Goal: Task Accomplishment & Management: Manage account settings

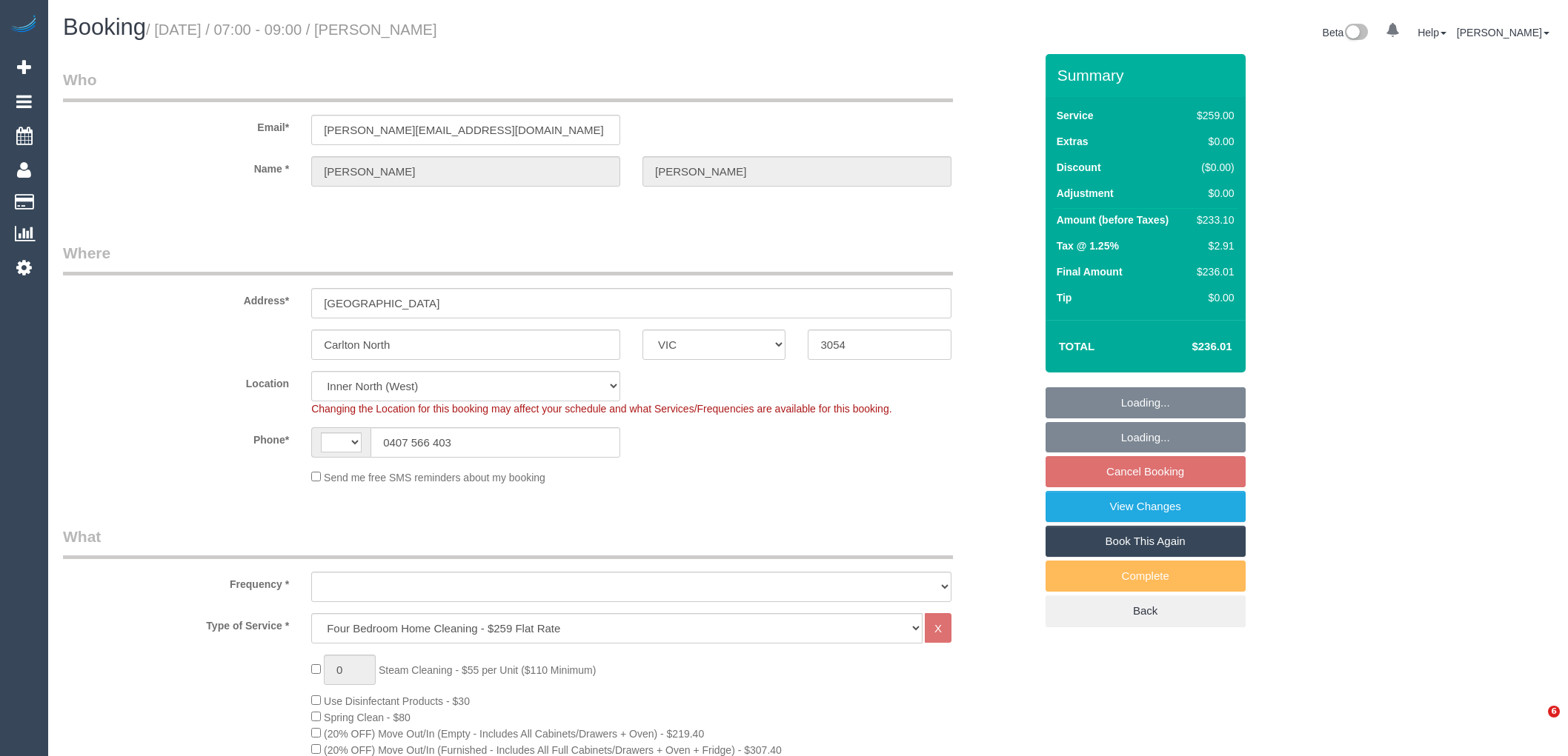
select select "VIC"
select select "object:1681"
select select "string:stripe-pm_1Ri2qR2GScqysDRV0tVJpHYq"
select select "number:28"
select select "number:14"
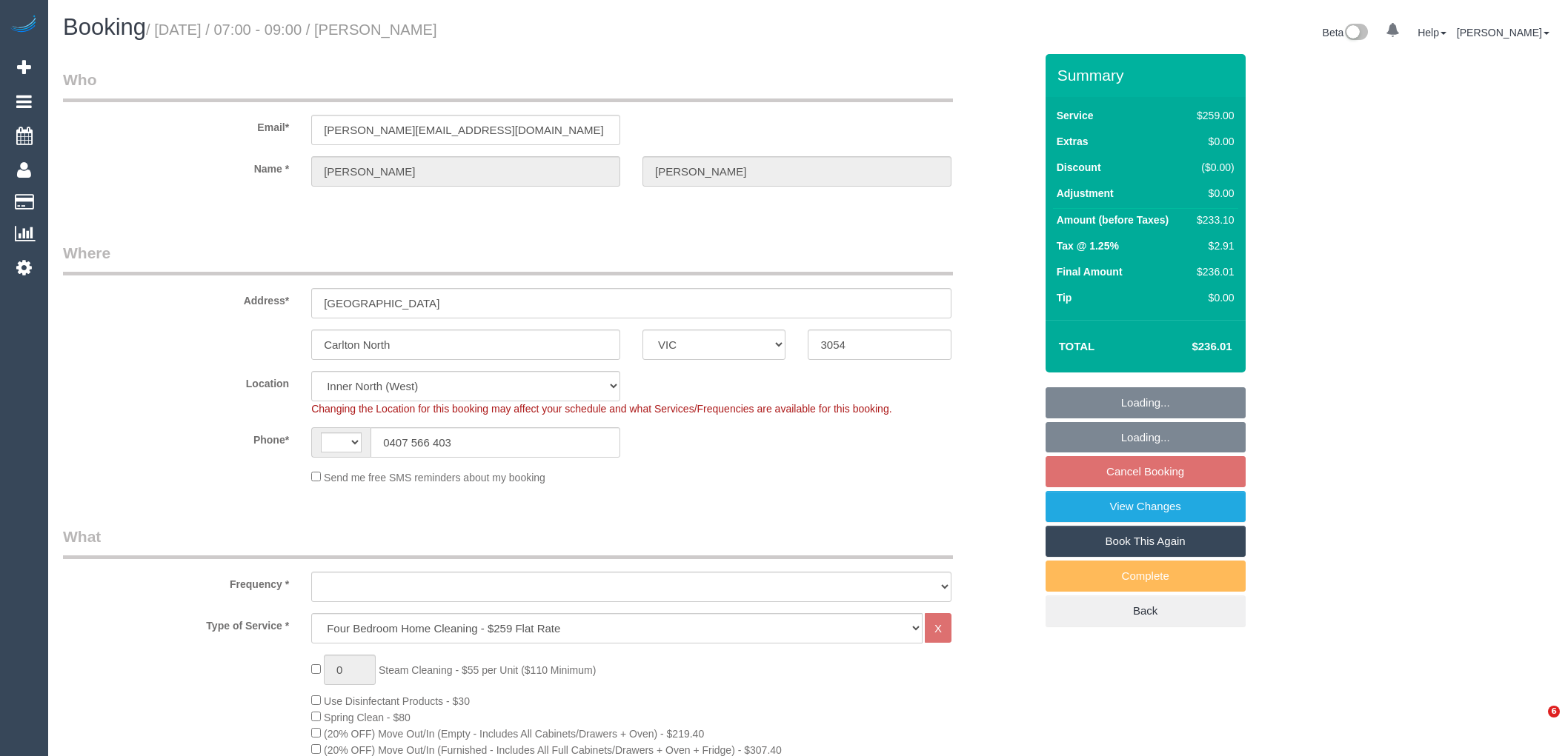
select select "number:19"
select select "number:36"
select select "string:AU"
select select "spot1"
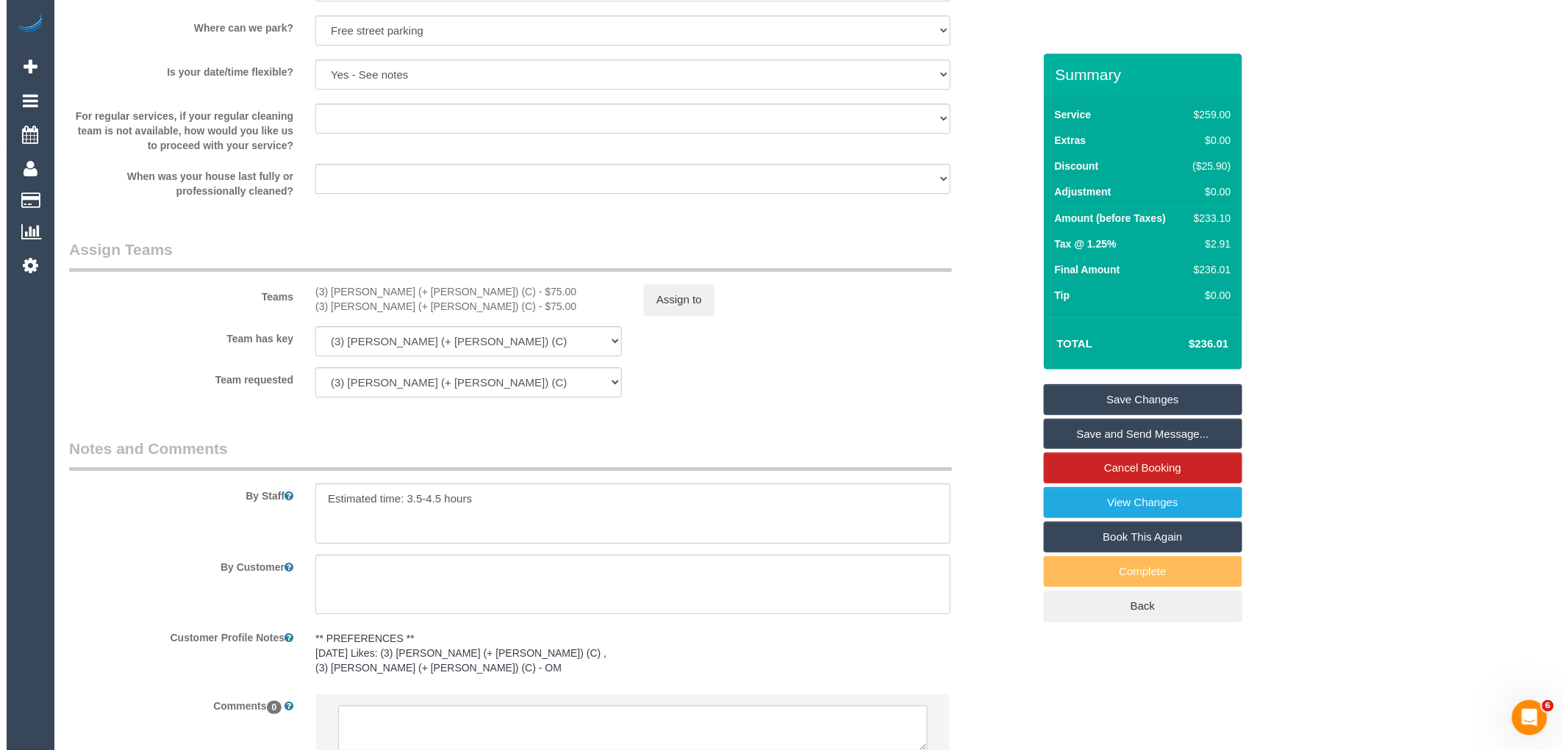
scroll to position [2095, 0]
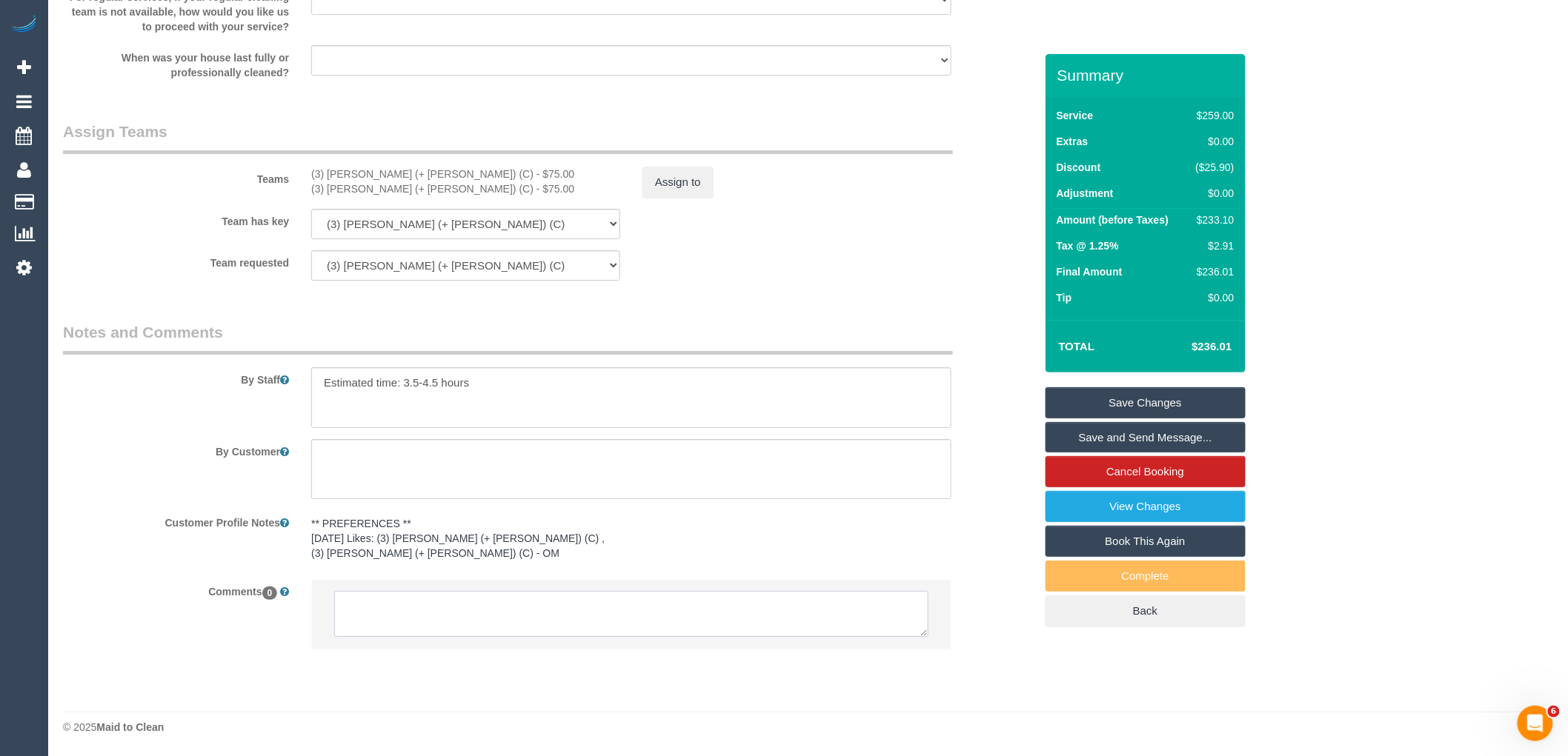
click at [404, 631] on textarea at bounding box center [631, 614] width 594 height 46
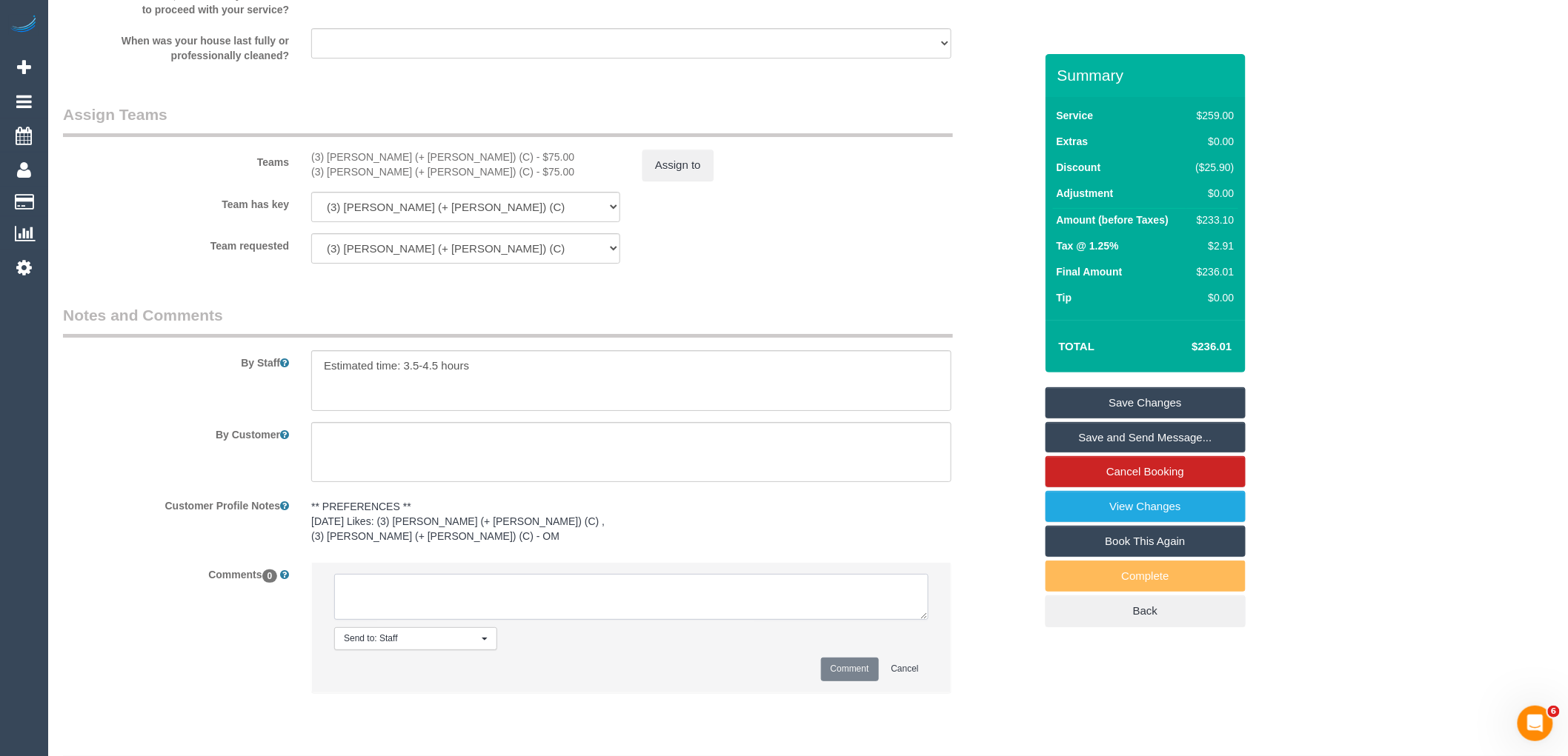
paste textarea "[PERSON_NAME] and [PERSON_NAME] are unavailable for work on 06/10 - 07/10."
drag, startPoint x: 507, startPoint y: 623, endPoint x: 280, endPoint y: 587, distance: 229.8
click at [280, 587] on div "Comments 0 Send to: Staff Nothing selected Send to: Staff Send to: Customer Sen…" at bounding box center [548, 634] width 994 height 145
type textarea "[PERSON_NAME] and [PERSON_NAME] are unavailable for work on 06/10 - 07/10. Cust…"
click at [844, 681] on button "Comment" at bounding box center [850, 669] width 58 height 23
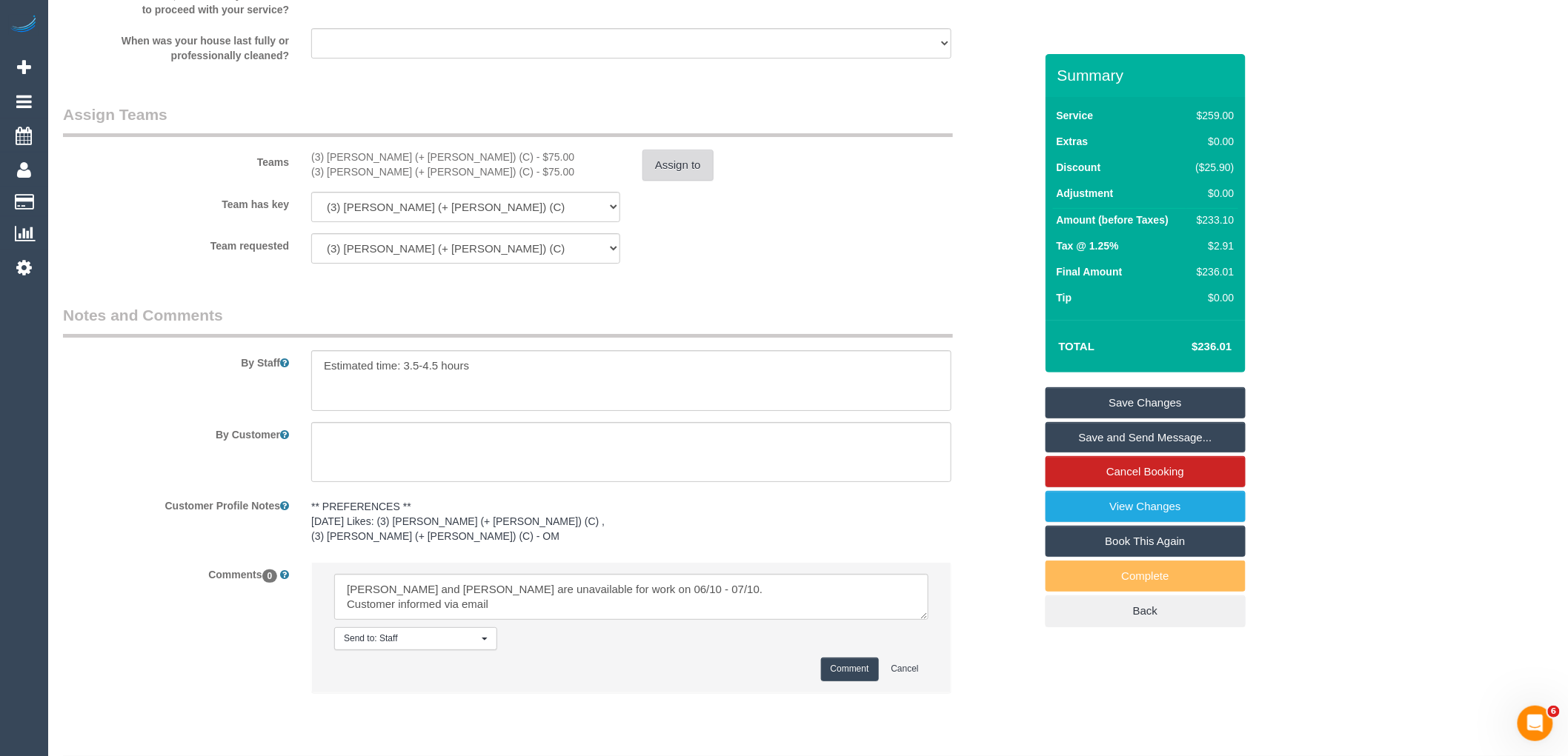
click at [675, 167] on button "Assign to" at bounding box center [678, 165] width 71 height 31
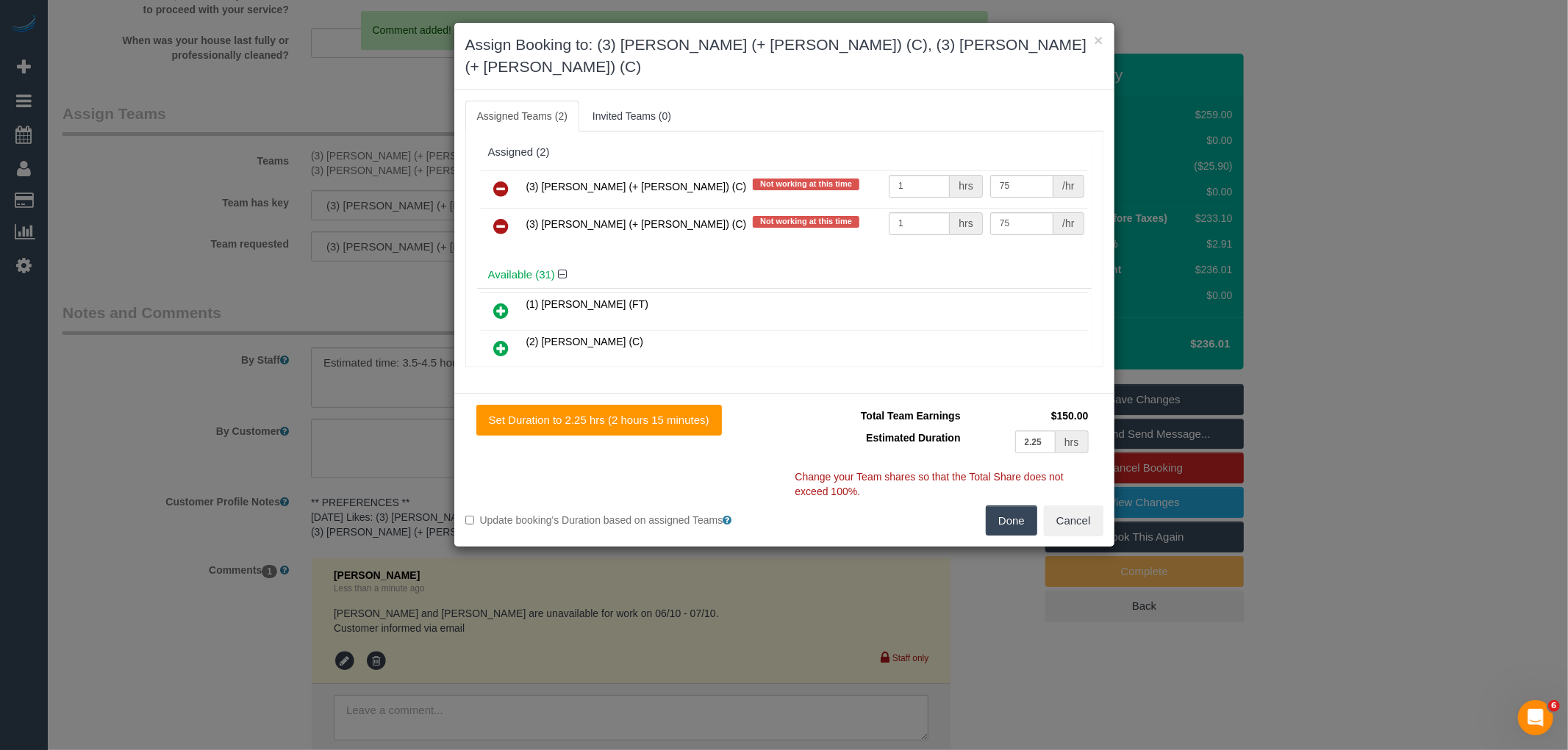
click at [502, 180] on icon at bounding box center [502, 188] width 15 height 18
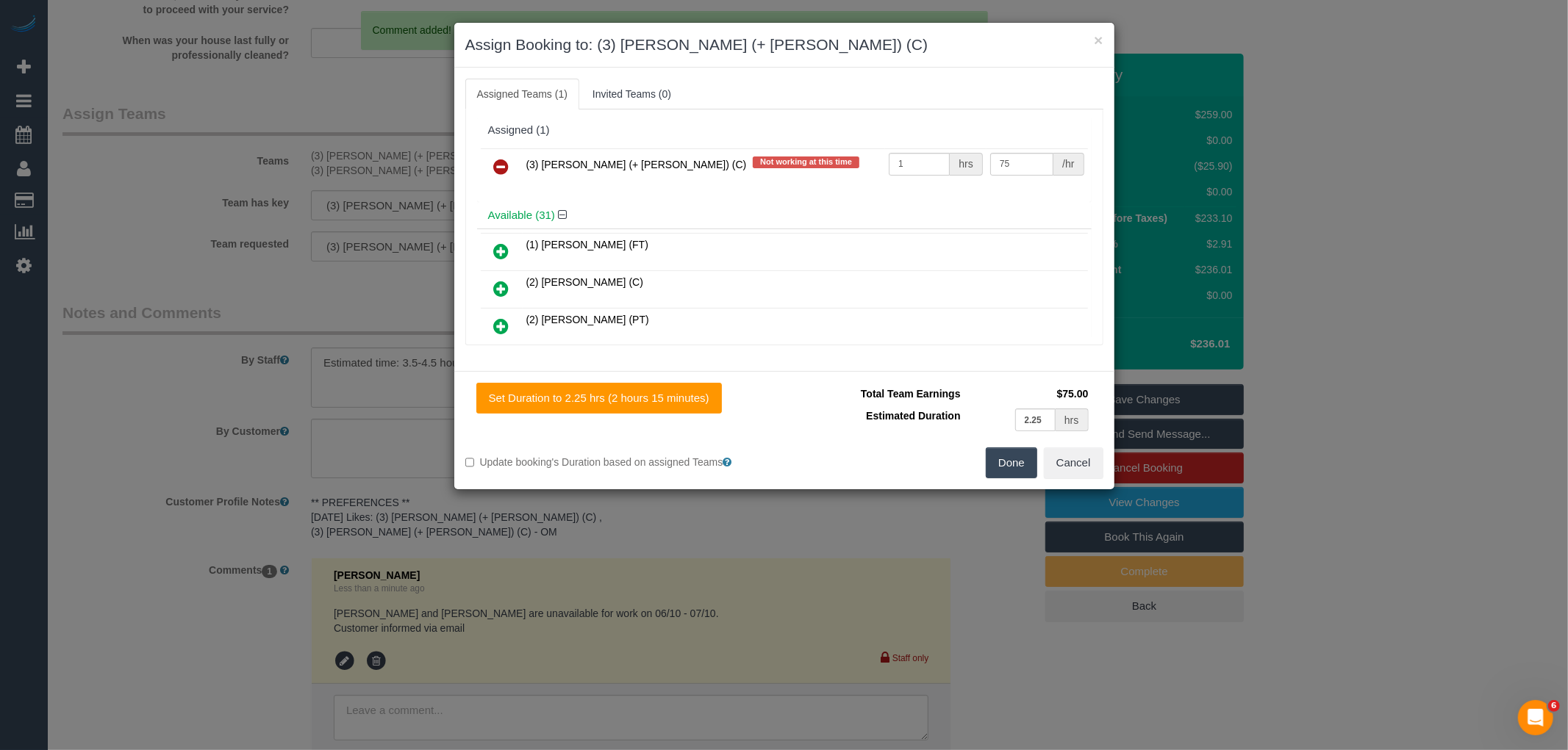
click at [502, 170] on icon at bounding box center [502, 167] width 15 height 18
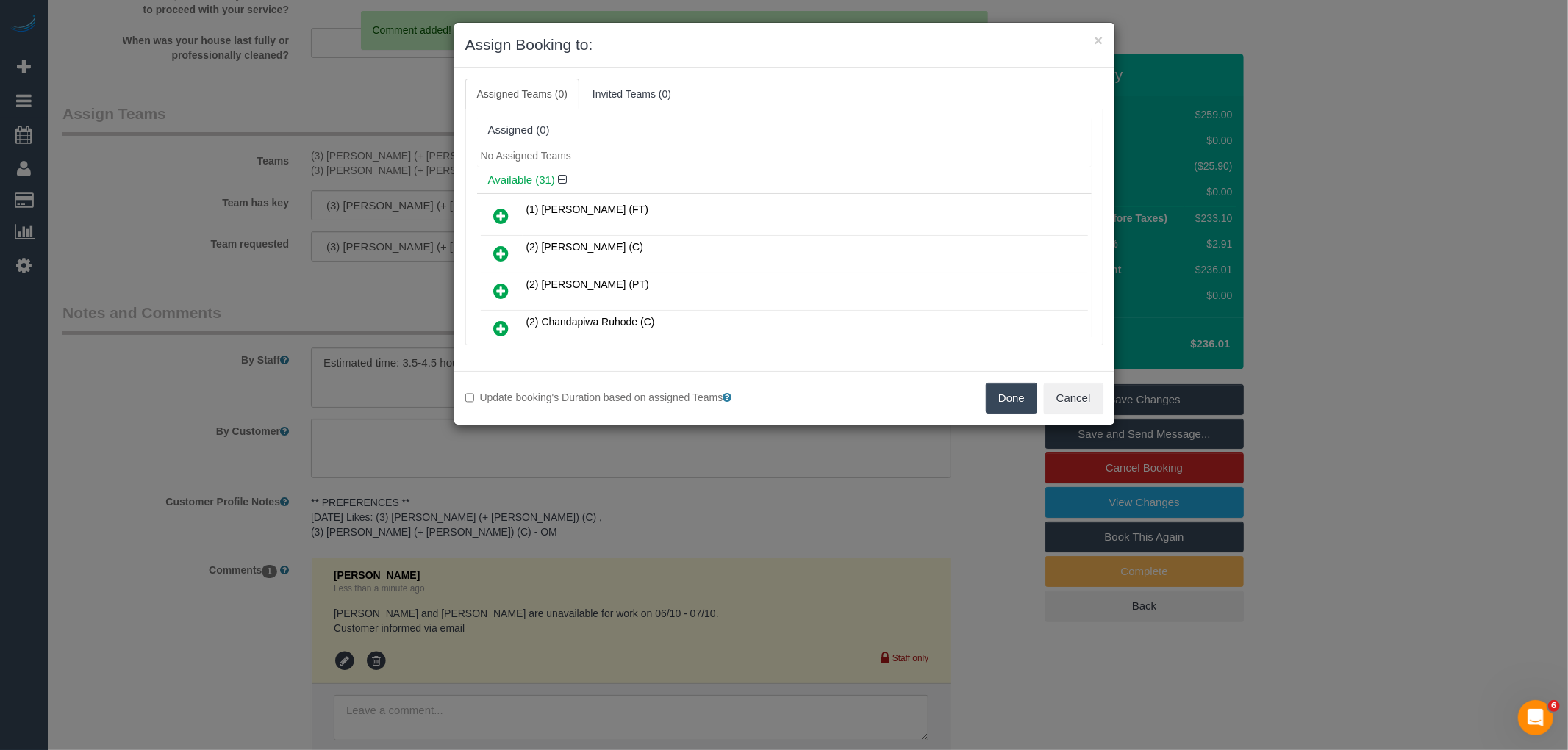
drag, startPoint x: 993, startPoint y: 390, endPoint x: 932, endPoint y: 386, distance: 61.1
click at [993, 390] on button "Done" at bounding box center [1011, 398] width 51 height 31
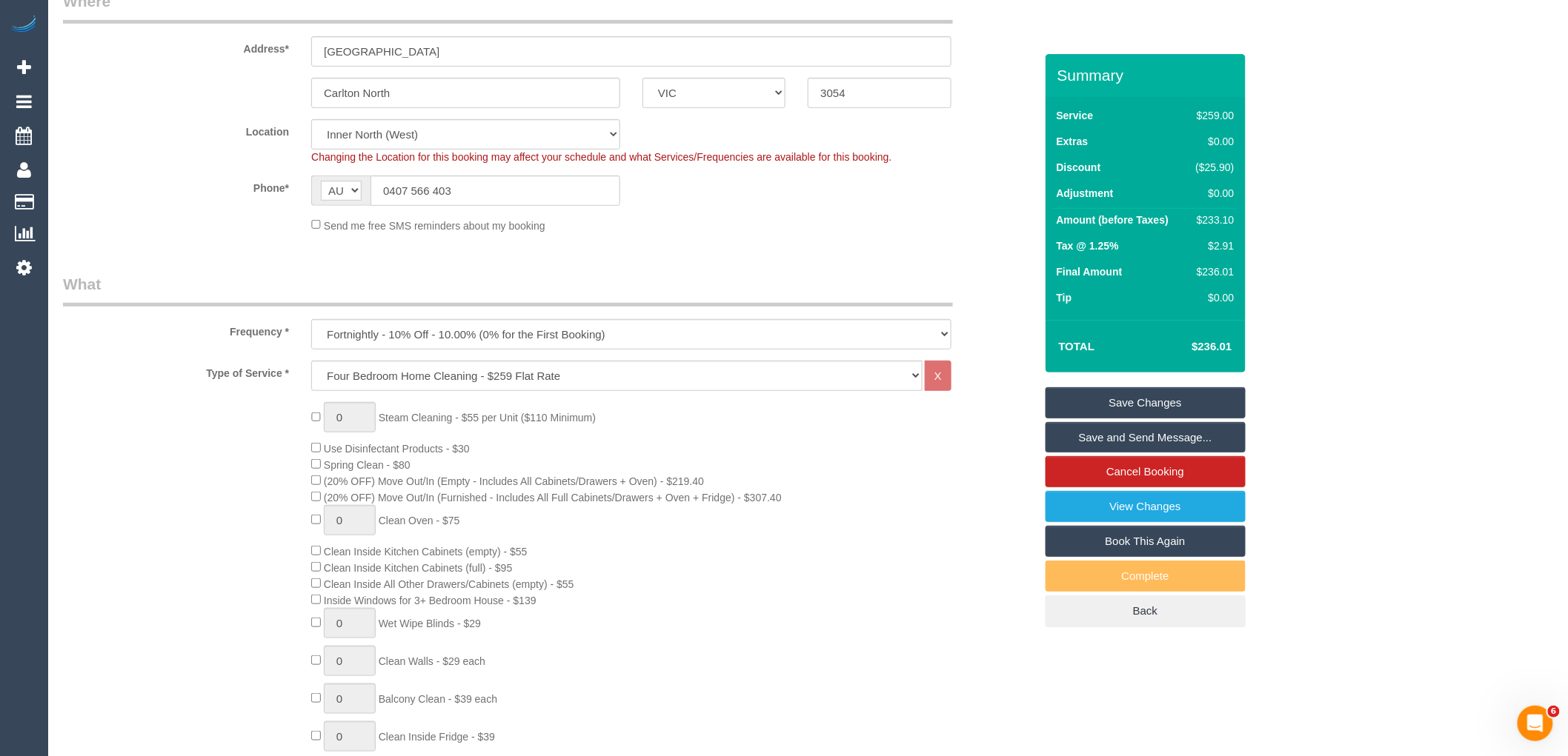
scroll to position [0, 0]
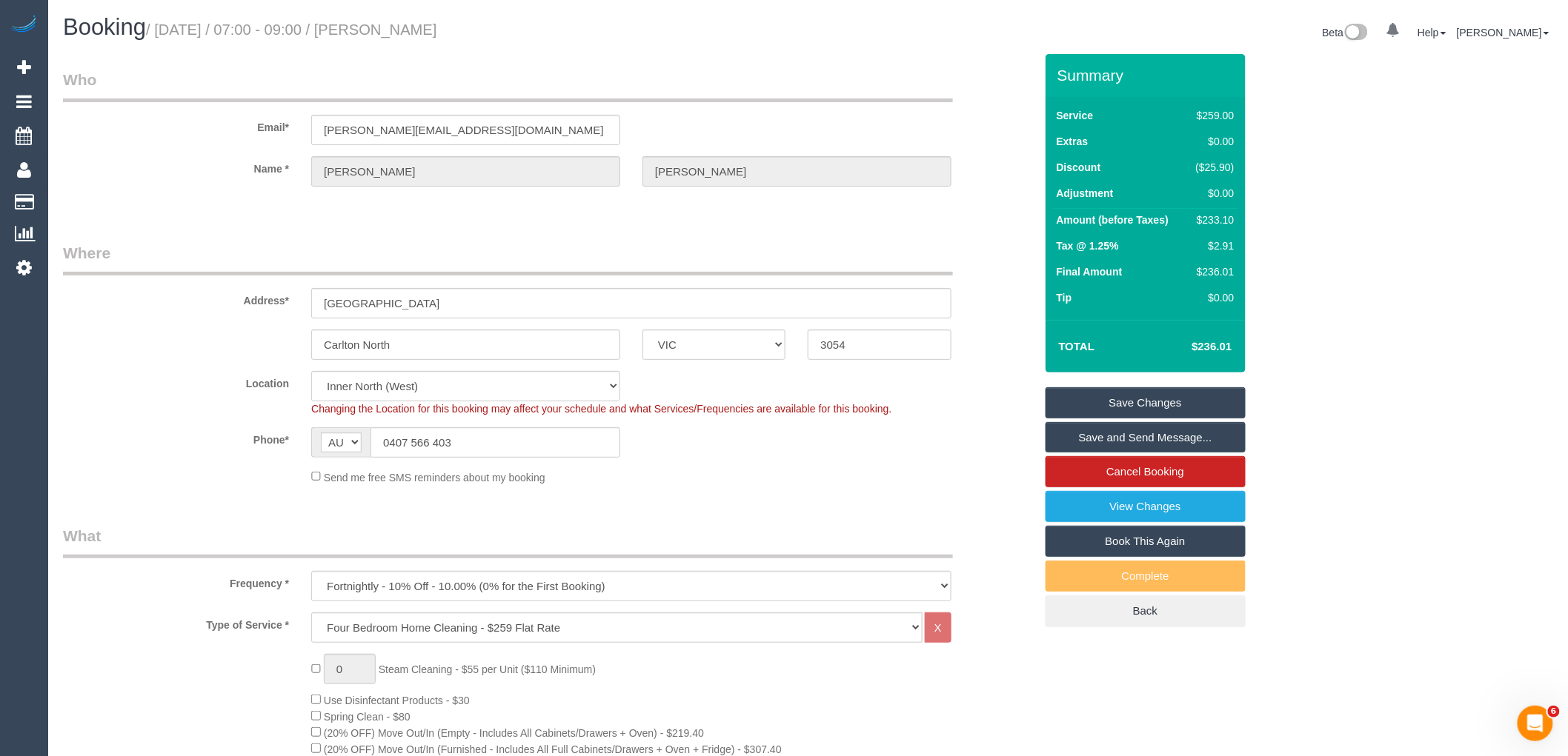
click at [1097, 400] on link "Save Changes" at bounding box center [1146, 403] width 200 height 31
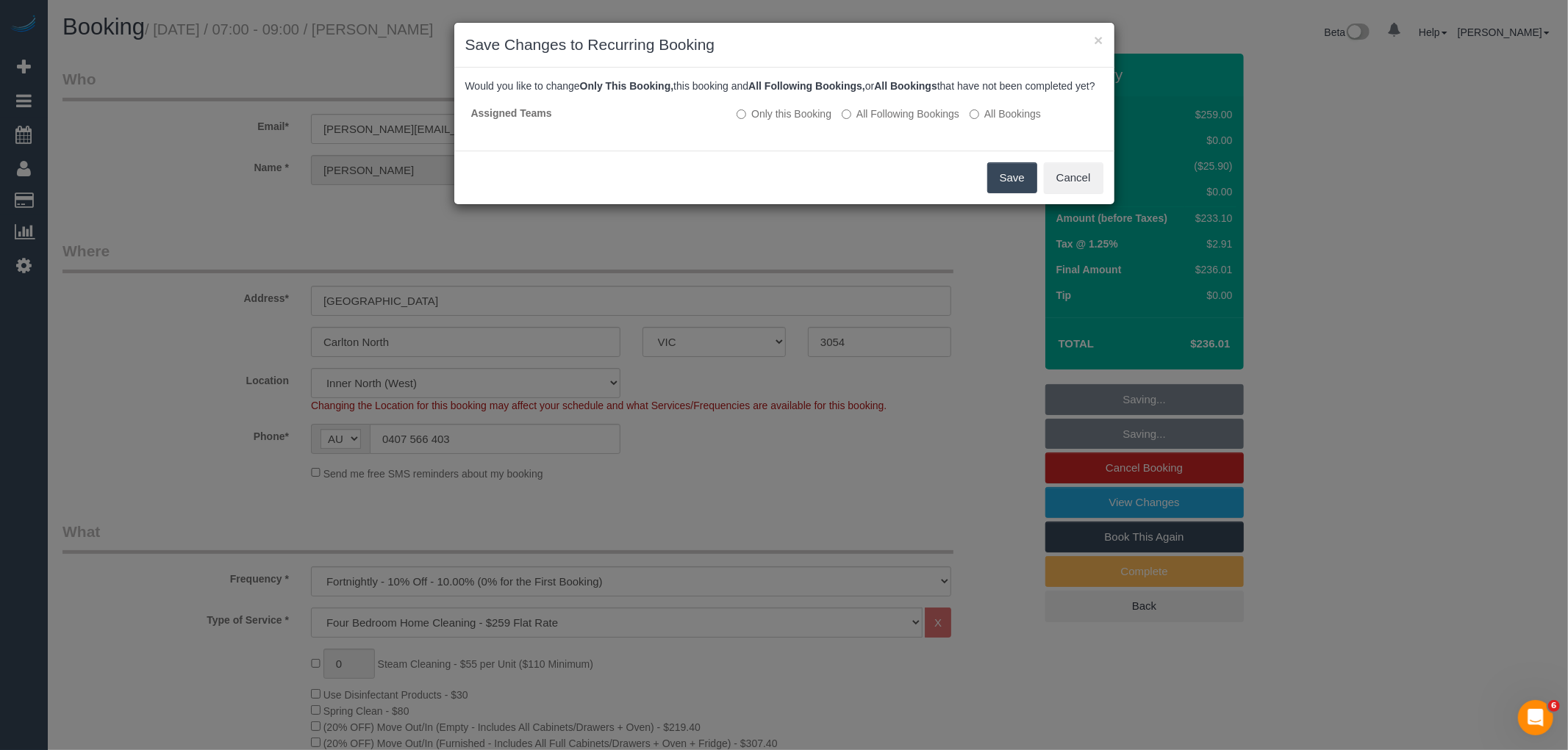
click at [1010, 185] on button "Save" at bounding box center [1012, 178] width 50 height 31
